Goal: Information Seeking & Learning: Check status

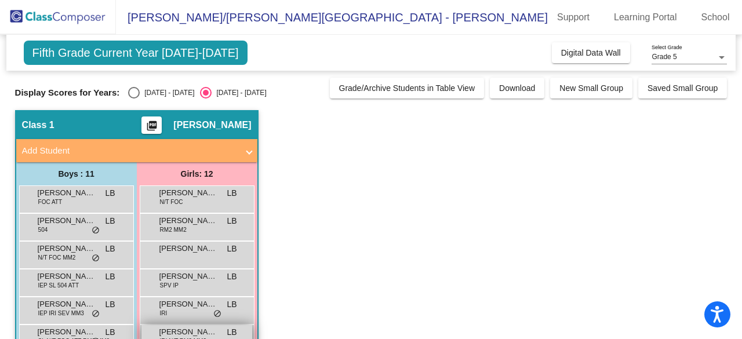
scroll to position [116, 0]
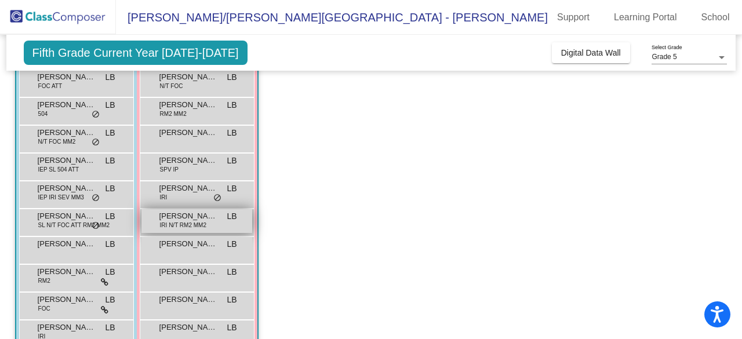
click at [170, 223] on span "IRI N/T RM2 MM2" at bounding box center [183, 225] width 46 height 9
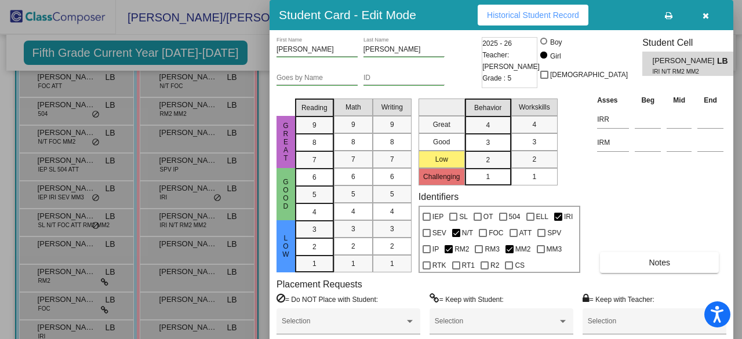
click at [533, 14] on span "Historical Student Record" at bounding box center [533, 14] width 92 height 9
click at [232, 31] on div at bounding box center [371, 169] width 742 height 339
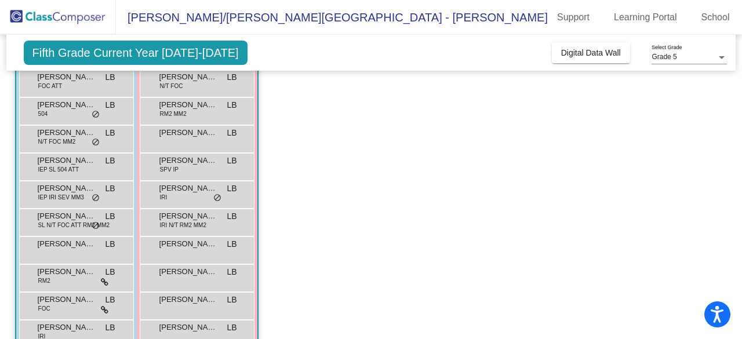
click at [192, 178] on div "[PERSON_NAME] SPV IP LB lock do_not_disturb_alt" at bounding box center [197, 167] width 115 height 28
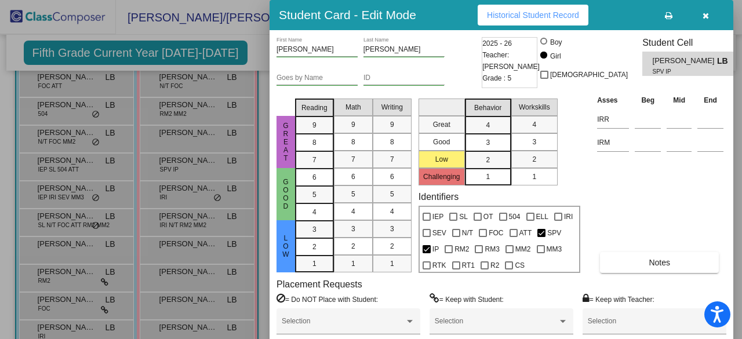
click at [232, 55] on div at bounding box center [371, 169] width 742 height 339
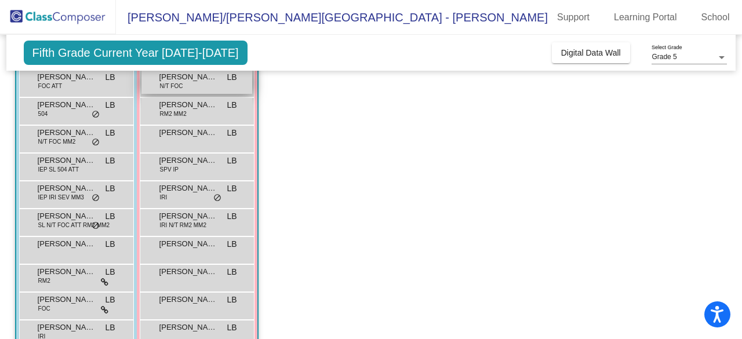
click at [190, 88] on div "[PERSON_NAME] N/T FOC LB lock do_not_disturb_alt" at bounding box center [196, 82] width 111 height 24
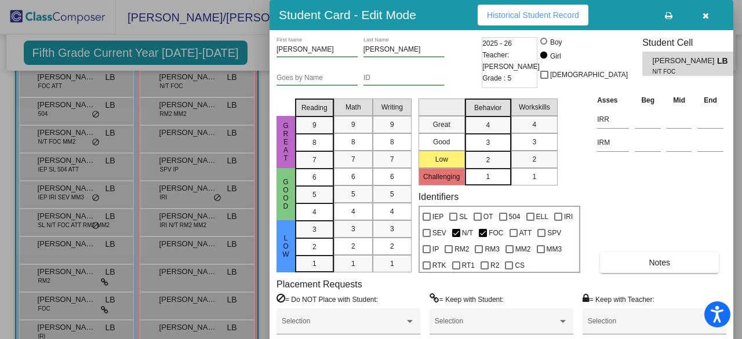
click at [252, 61] on div at bounding box center [371, 169] width 742 height 339
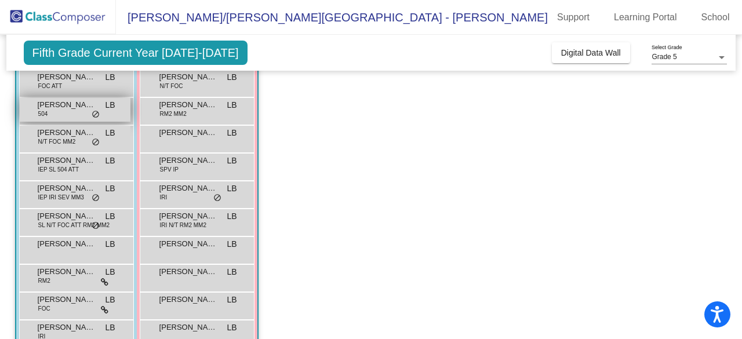
click at [53, 103] on span "[PERSON_NAME]" at bounding box center [67, 105] width 58 height 12
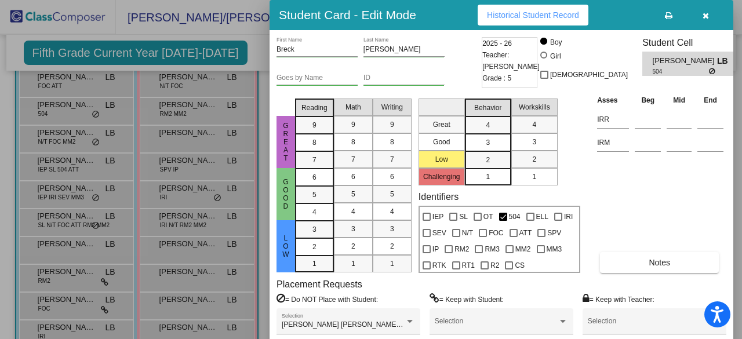
click at [0, 250] on div at bounding box center [371, 169] width 742 height 339
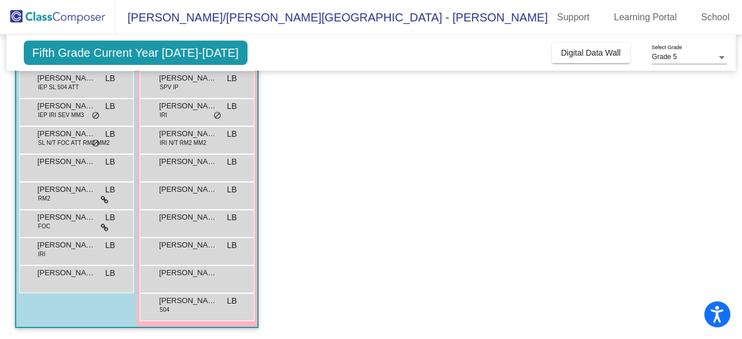
scroll to position [0, 0]
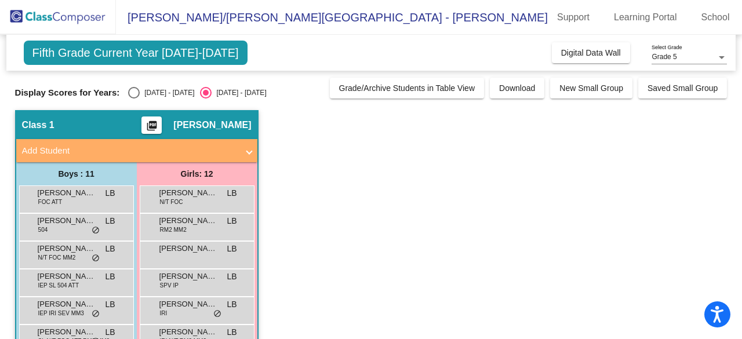
click at [155, 65] on div "Fifth Grade Current Year [DATE]-[DATE] Add, Move, or Retain Students Off On Inc…" at bounding box center [371, 53] width 730 height 36
click at [157, 55] on span "Fifth Grade Current Year [DATE]-[DATE]" at bounding box center [136, 53] width 224 height 24
click at [137, 93] on div "Select an option" at bounding box center [134, 93] width 12 height 12
click at [134, 99] on input "[DATE] - [DATE]" at bounding box center [133, 99] width 1 height 1
radio input "true"
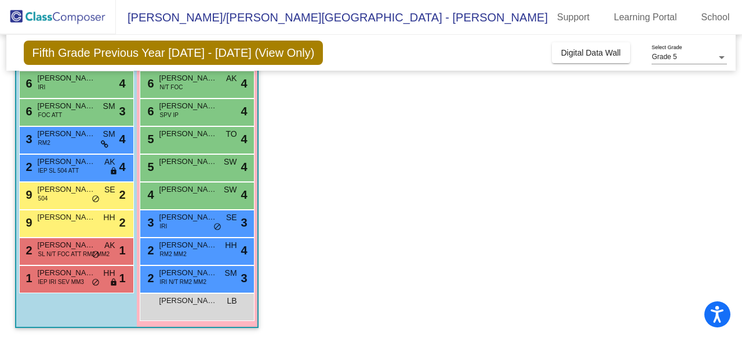
scroll to position [140, 0]
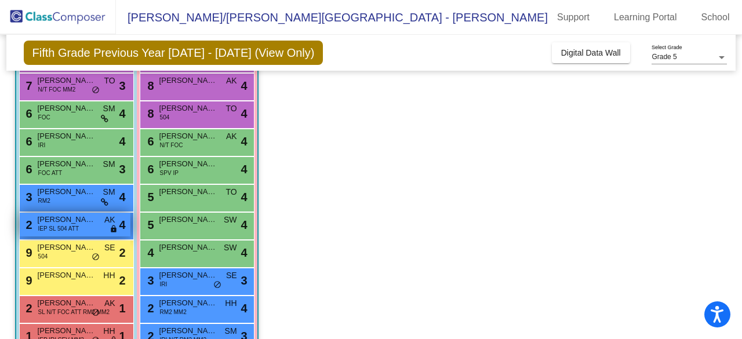
click at [68, 214] on span "[PERSON_NAME]" at bounding box center [67, 220] width 58 height 12
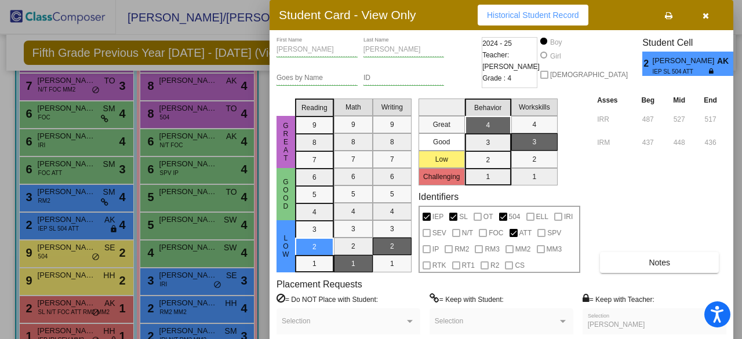
click at [44, 195] on div at bounding box center [371, 169] width 742 height 339
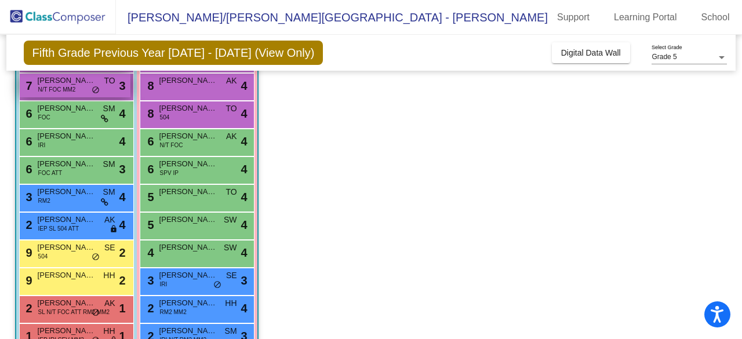
click at [54, 80] on span "[PERSON_NAME]" at bounding box center [67, 81] width 58 height 12
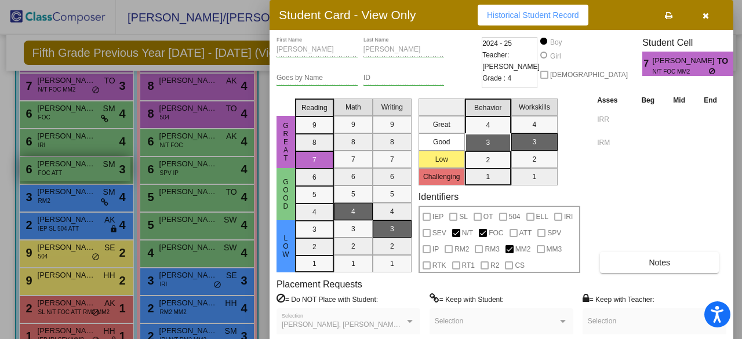
click at [36, 173] on div at bounding box center [371, 169] width 742 height 339
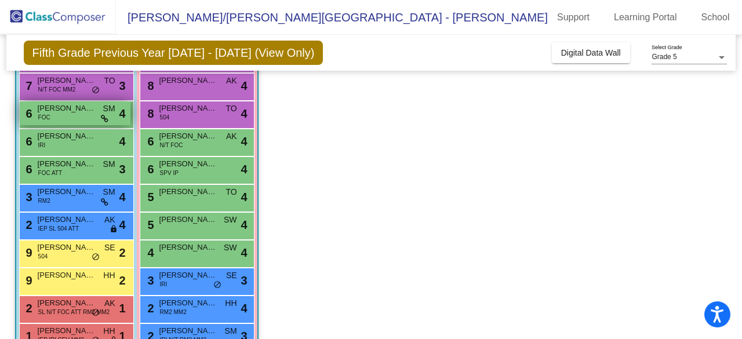
scroll to position [0, 0]
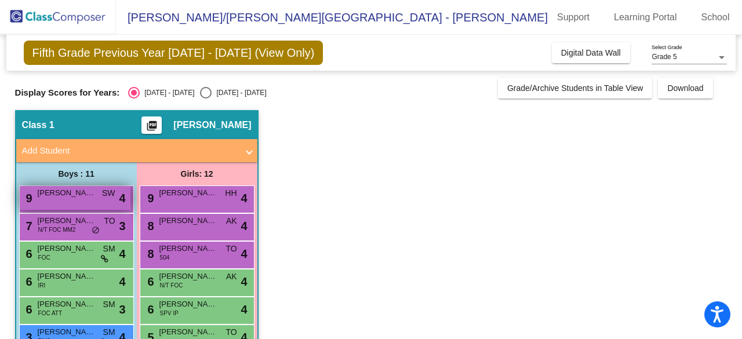
click at [56, 206] on div "9 [PERSON_NAME] SW lock do_not_disturb_alt 4" at bounding box center [76, 199] width 115 height 28
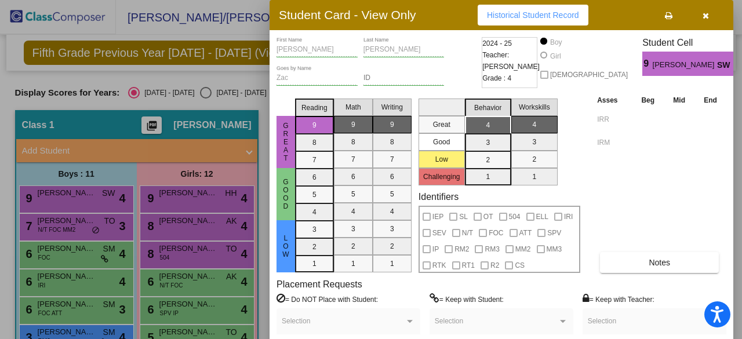
click at [124, 155] on div at bounding box center [371, 169] width 742 height 339
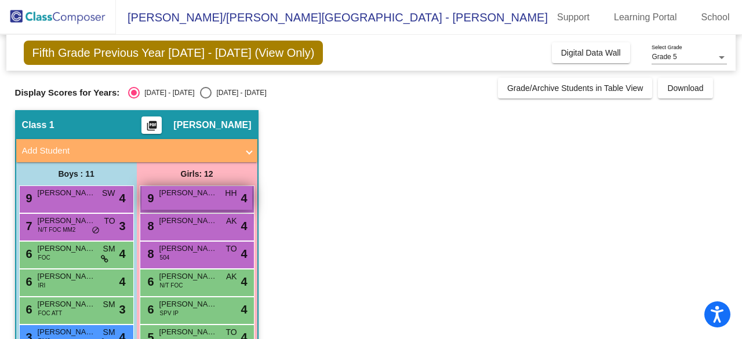
click at [182, 195] on span "[PERSON_NAME]" at bounding box center [188, 193] width 58 height 12
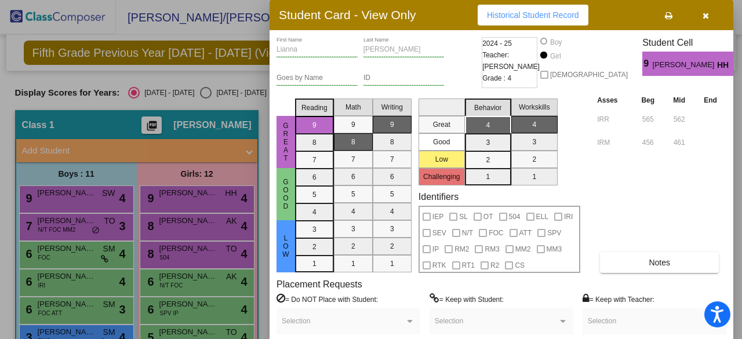
click at [545, 15] on span "Historical Student Record" at bounding box center [533, 14] width 92 height 9
click at [250, 90] on div at bounding box center [371, 169] width 742 height 339
